Goal: Task Accomplishment & Management: Use online tool/utility

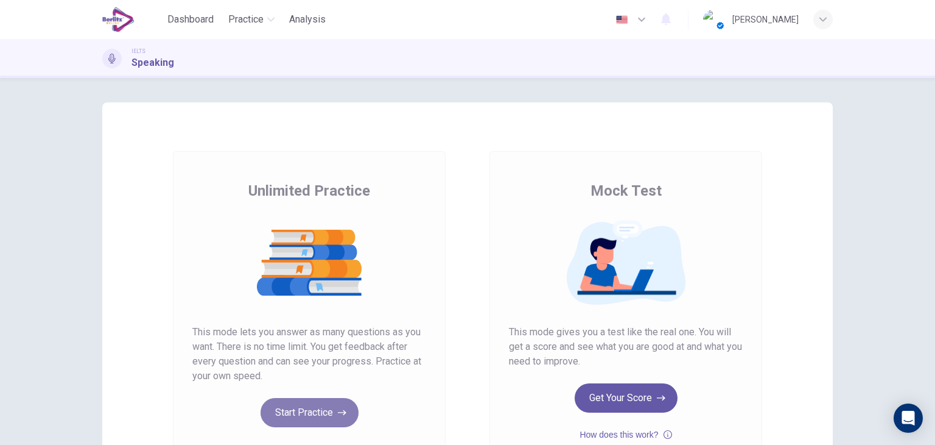
click at [328, 408] on button "Start Practice" at bounding box center [310, 412] width 98 height 29
click at [329, 396] on div "Unlimited Practice This mode lets you answer as many questions as you want. The…" at bounding box center [309, 304] width 234 height 246
click at [330, 404] on button "Start Practice" at bounding box center [310, 412] width 98 height 29
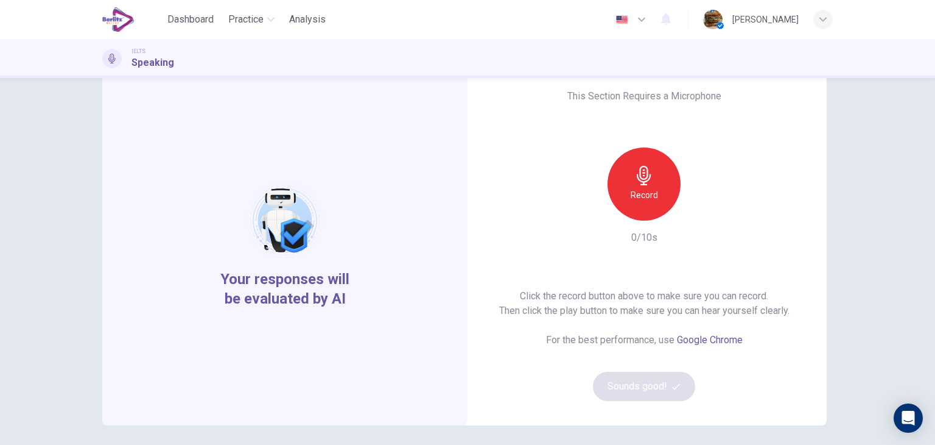
scroll to position [46, 0]
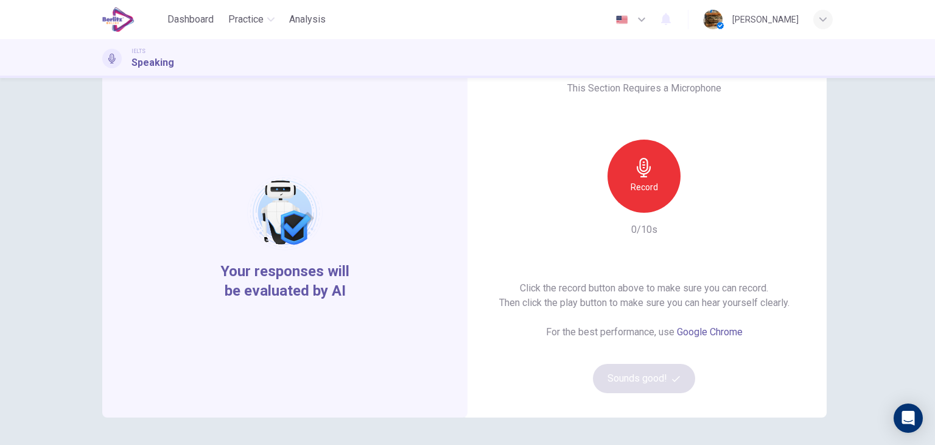
click at [648, 177] on div "Record" at bounding box center [644, 175] width 73 height 73
click at [648, 177] on div "Stop" at bounding box center [644, 175] width 73 height 73
click at [696, 207] on icon "button" at bounding box center [700, 203] width 12 height 12
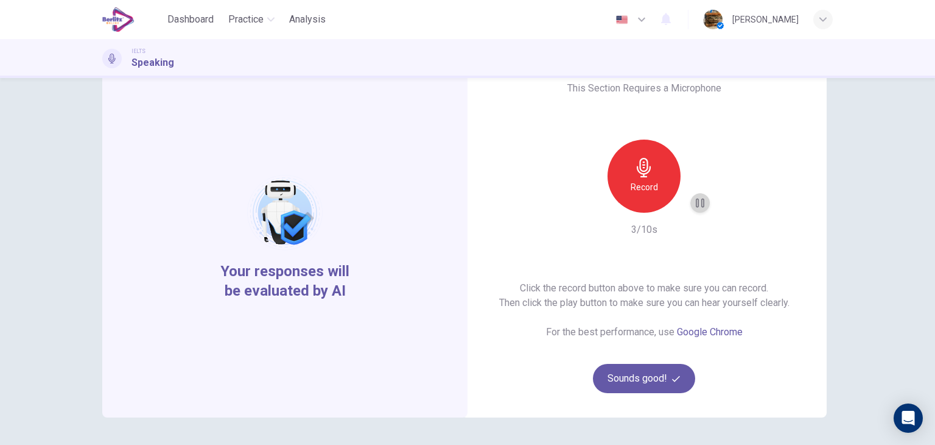
click at [696, 207] on icon "button" at bounding box center [700, 203] width 12 height 12
click at [663, 373] on button "Sounds good!" at bounding box center [644, 378] width 102 height 29
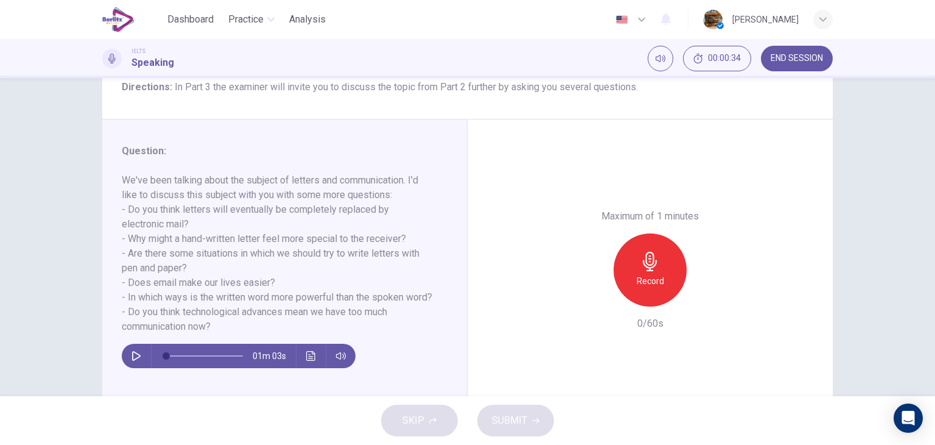
scroll to position [107, 0]
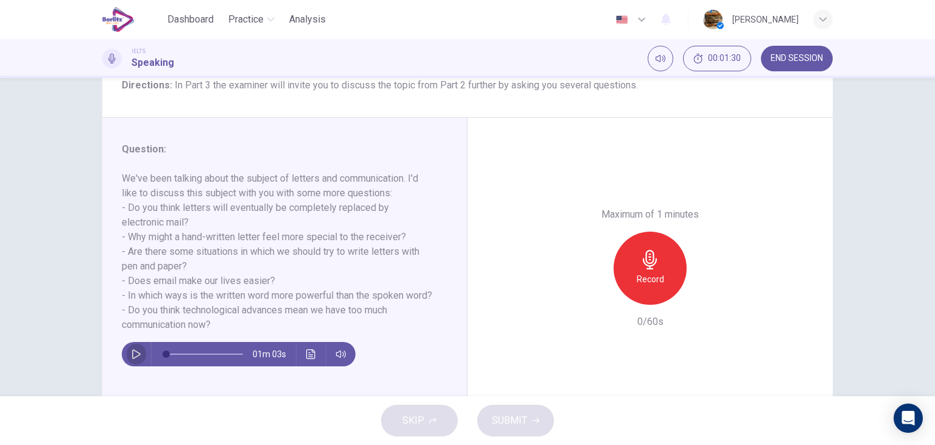
click at [132, 359] on icon "button" at bounding box center [137, 354] width 10 height 10
click at [133, 357] on icon "button" at bounding box center [136, 353] width 7 height 7
click at [664, 279] on div "Record" at bounding box center [650, 267] width 73 height 73
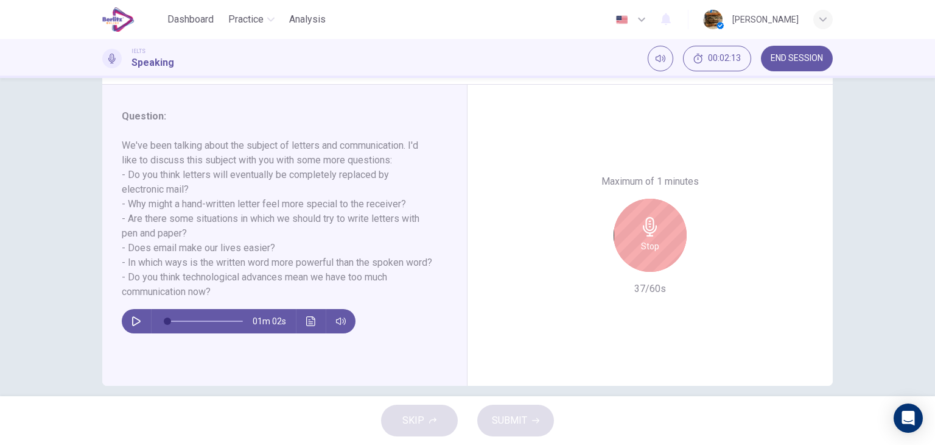
scroll to position [141, 0]
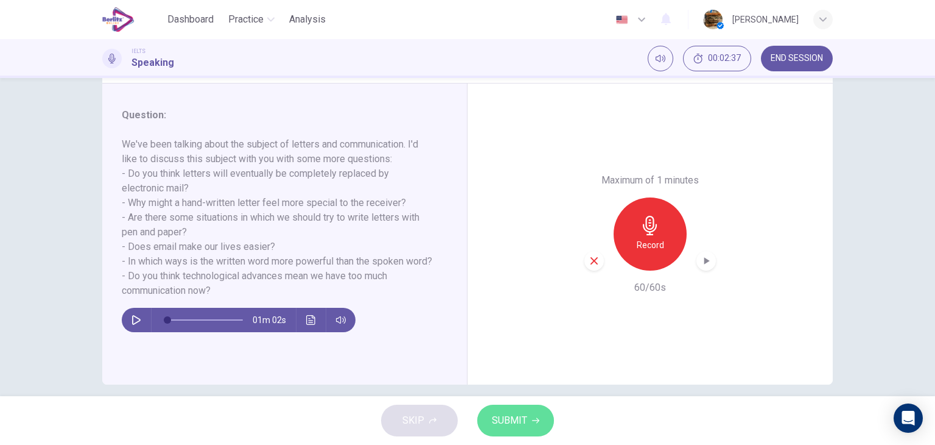
click at [508, 424] on span "SUBMIT" at bounding box center [509, 420] width 35 height 17
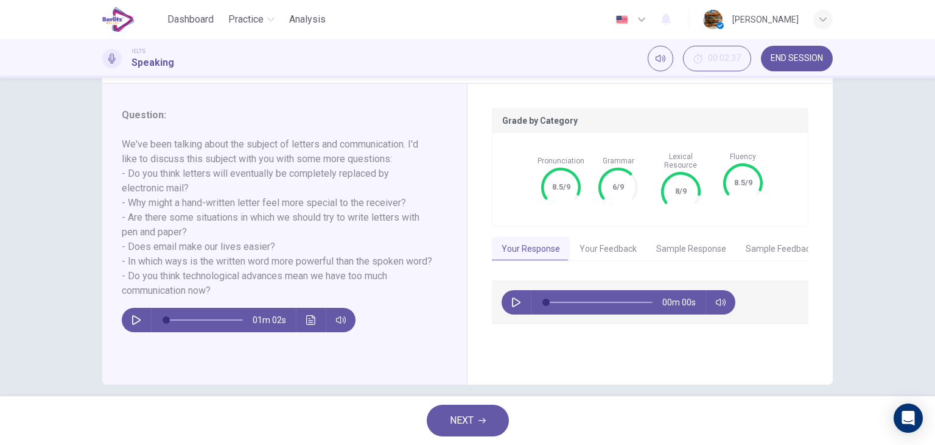
type input "*"
click at [617, 236] on button "Your Feedback" at bounding box center [608, 249] width 77 height 26
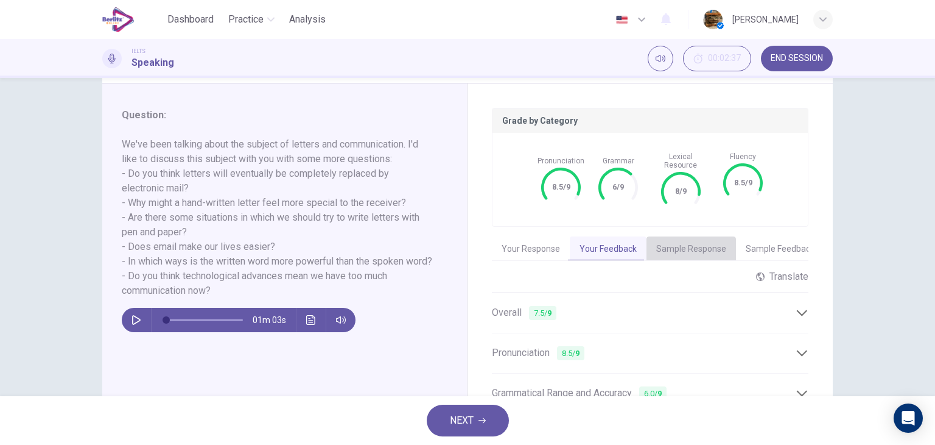
click at [698, 236] on button "Sample Response" at bounding box center [692, 249] width 90 height 26
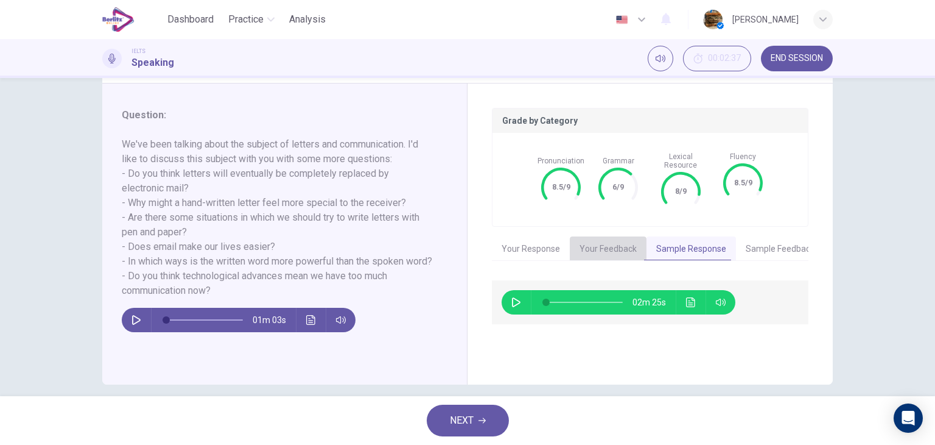
click at [615, 248] on button "Your Feedback" at bounding box center [608, 249] width 77 height 26
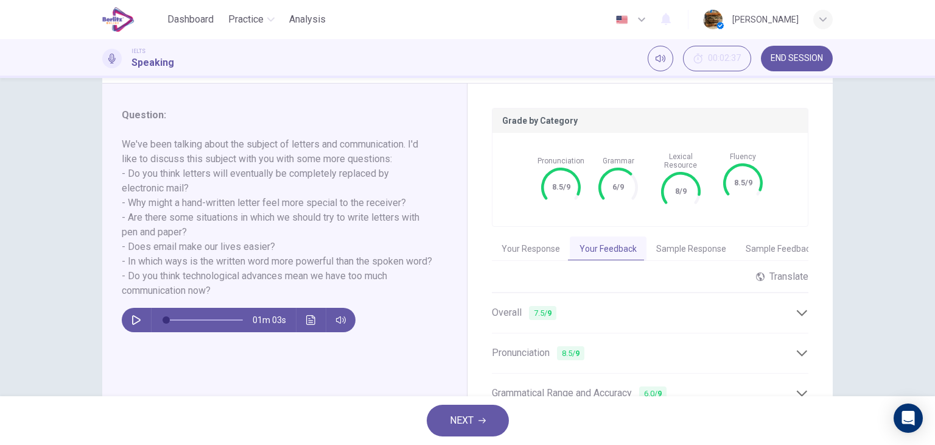
scroll to position [194, 0]
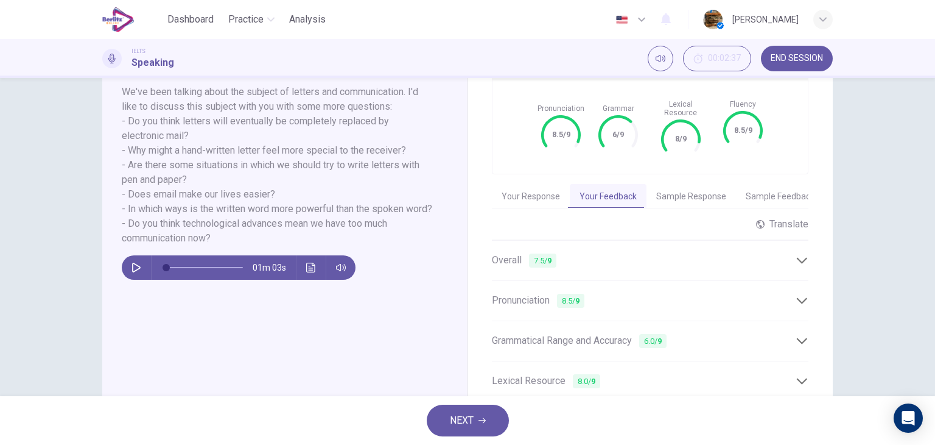
click at [794, 245] on div "Overall 7.5 / 9" at bounding box center [650, 260] width 317 height 30
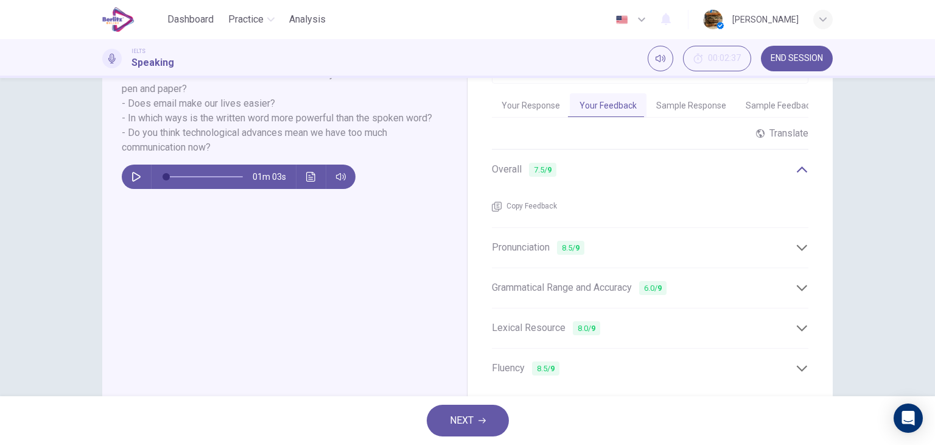
scroll to position [319, 0]
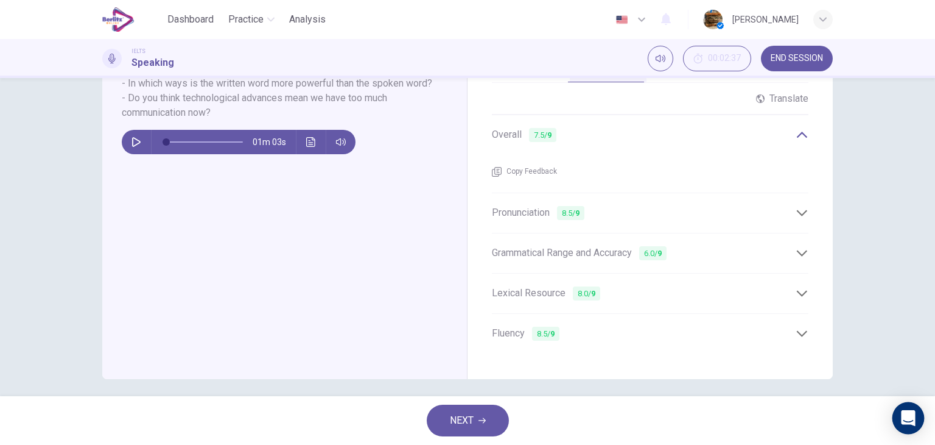
click at [918, 412] on div "Open Intercom Messenger" at bounding box center [909, 418] width 32 height 32
drag, startPoint x: 479, startPoint y: 415, endPoint x: 413, endPoint y: 5, distance: 414.5
click at [479, 415] on button "NEXT" at bounding box center [468, 420] width 82 height 32
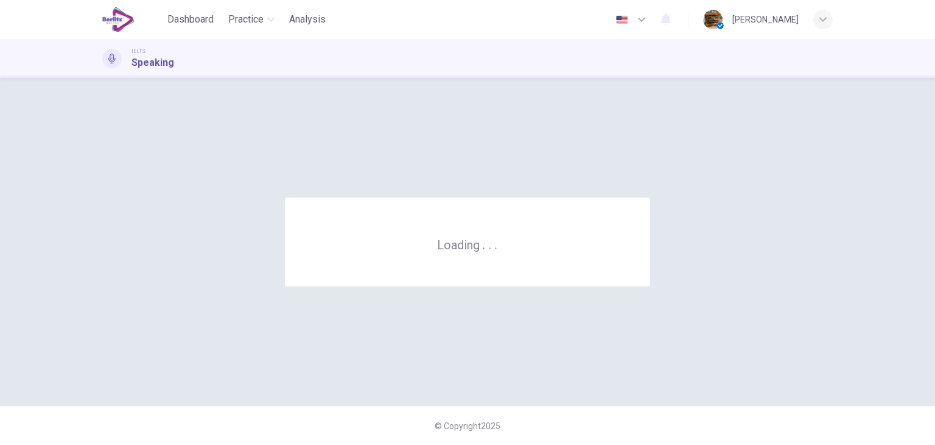
click at [479, 273] on div "Loading . . ." at bounding box center [467, 241] width 365 height 89
drag, startPoint x: 775, startPoint y: 304, endPoint x: 740, endPoint y: 410, distance: 111.5
click at [775, 304] on div "Loading . . ." at bounding box center [467, 241] width 731 height 279
